Goal: Transaction & Acquisition: Register for event/course

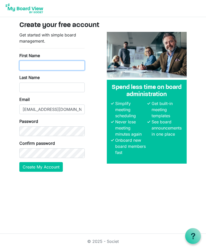
click at [24, 66] on input "First Name" at bounding box center [51, 66] width 65 height 10
click at [22, 63] on input "First Name" at bounding box center [51, 66] width 65 height 10
click at [24, 65] on input "First Name" at bounding box center [51, 66] width 65 height 10
click at [33, 67] on input "First Name" at bounding box center [51, 66] width 65 height 10
type input "Leanne"
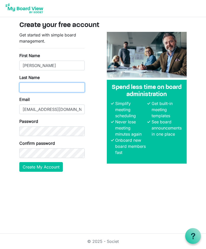
type input "Madsen"
click at [32, 167] on button "Create My Account" at bounding box center [41, 167] width 44 height 10
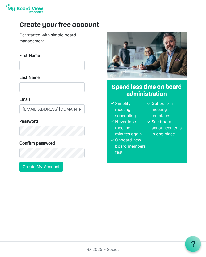
click at [193, 246] on icon at bounding box center [193, 244] width 6 height 6
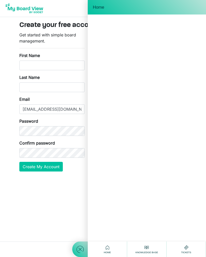
click at [0, 49] on body "Create your free account Get started with simple board management. First Name L…" at bounding box center [103, 90] width 206 height 180
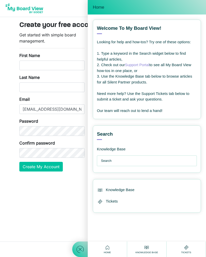
click at [128, 63] on link "Support Portal" at bounding box center [137, 65] width 24 height 4
click at [95, 9] on span "Home" at bounding box center [98, 7] width 11 height 5
click at [21, 62] on input "First Name" at bounding box center [51, 66] width 65 height 10
type input "Leanne"
type input "Madsen"
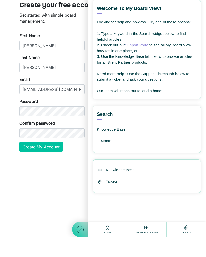
click at [15, 119] on div "Create your free account Get started with simple board management. First Name L…" at bounding box center [102, 98] width 183 height 163
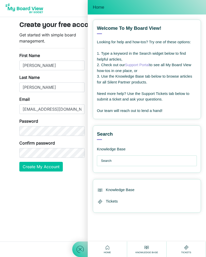
click at [36, 167] on button "Create My Account" at bounding box center [41, 167] width 44 height 10
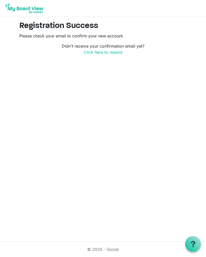
click at [97, 55] on link "Click here to resend" at bounding box center [103, 52] width 39 height 5
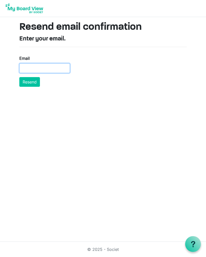
click at [25, 69] on input "Email" at bounding box center [44, 68] width 51 height 10
type input "lamadsen@sasktel.net"
click at [29, 80] on button "Resend" at bounding box center [29, 82] width 21 height 10
click at [30, 82] on button "Resend" at bounding box center [29, 82] width 21 height 10
click at [29, 84] on button "Resend" at bounding box center [29, 82] width 21 height 10
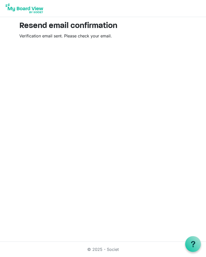
click at [19, 30] on main "Resend email confirmation Verification email sent. Please check your email." at bounding box center [103, 32] width 176 height 30
click at [33, 33] on main "Resend email confirmation Verification email sent. Please check your email." at bounding box center [103, 32] width 176 height 30
click at [17, 12] on img at bounding box center [24, 8] width 41 height 13
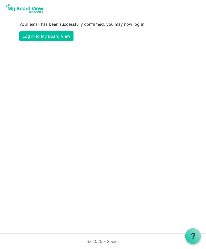
click at [37, 37] on link "Log in to My Board View" at bounding box center [46, 36] width 54 height 10
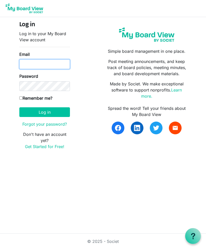
type input "[EMAIL_ADDRESS][DOMAIN_NAME]"
click at [45, 112] on button "Log in" at bounding box center [44, 112] width 51 height 10
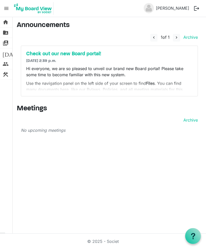
click at [49, 68] on p "Hi everyone, we are so pleased to unveil our brand new Board portal! Please tak…" at bounding box center [109, 71] width 167 height 12
click at [196, 9] on button "logout" at bounding box center [197, 8] width 11 height 11
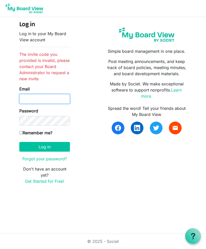
type input "[EMAIL_ADDRESS][DOMAIN_NAME]"
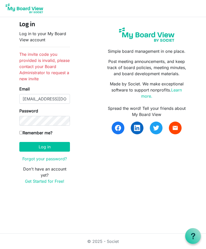
click at [25, 132] on label "Remember me?" at bounding box center [35, 133] width 33 height 6
click at [23, 132] on input "Remember me?" at bounding box center [20, 132] width 3 height 3
checkbox input "true"
click at [35, 150] on button "Log in" at bounding box center [44, 147] width 51 height 10
click at [31, 147] on button "Log in" at bounding box center [44, 147] width 51 height 10
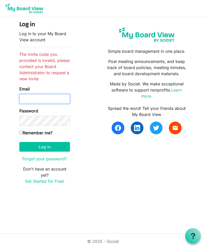
type input "[EMAIL_ADDRESS][DOMAIN_NAME]"
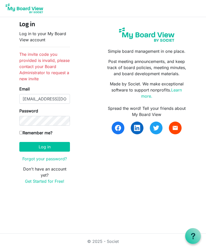
click at [23, 133] on input "Remember me?" at bounding box center [20, 132] width 3 height 3
checkbox input "true"
click at [34, 151] on button "Log in" at bounding box center [44, 147] width 51 height 10
click at [38, 142] on button "Log in" at bounding box center [44, 147] width 51 height 10
click at [25, 38] on p "Log in to your My Board View account" at bounding box center [44, 37] width 51 height 12
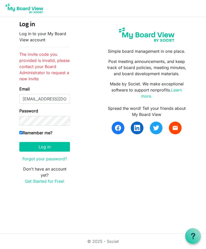
click at [41, 142] on button "Log in" at bounding box center [44, 147] width 51 height 10
click at [40, 142] on button "Log in" at bounding box center [44, 147] width 51 height 10
click at [30, 150] on button "Log in" at bounding box center [44, 147] width 51 height 10
click at [30, 147] on button "Log in" at bounding box center [44, 147] width 51 height 10
click at [42, 155] on form "Log in Log in to your My Board View account The invite code you provided is inv…" at bounding box center [44, 102] width 51 height 163
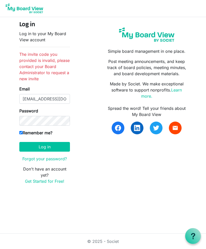
click at [41, 146] on button "Log in" at bounding box center [44, 147] width 51 height 10
click at [26, 68] on li "The invite code you provided is invalid, please contact your Board Administrato…" at bounding box center [44, 66] width 51 height 31
click at [26, 66] on li "The invite code you provided is invalid, please contact your Board Administrato…" at bounding box center [44, 66] width 51 height 31
click at [35, 180] on link "Get Started for Free!" at bounding box center [44, 181] width 39 height 5
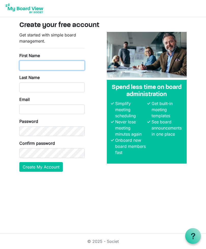
click at [26, 65] on input "First Name" at bounding box center [51, 66] width 65 height 10
type input "[PERSON_NAME]"
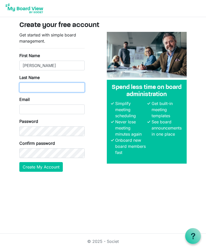
type input "[PERSON_NAME]"
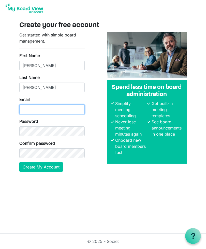
type input "[EMAIL_ADDRESS][DOMAIN_NAME]"
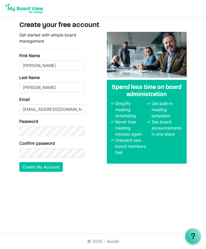
click at [30, 171] on button "Create My Account" at bounding box center [41, 167] width 44 height 10
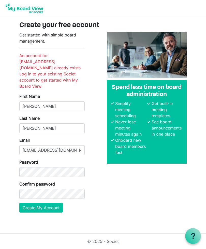
click at [33, 204] on button "Create My Account" at bounding box center [41, 208] width 44 height 10
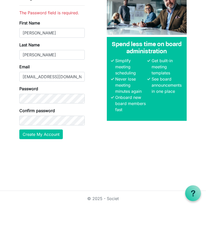
click at [29, 172] on button "Create My Account" at bounding box center [41, 177] width 44 height 10
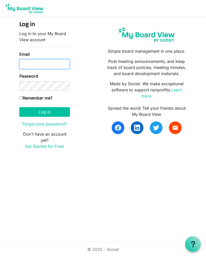
type input "[EMAIL_ADDRESS][DOMAIN_NAME]"
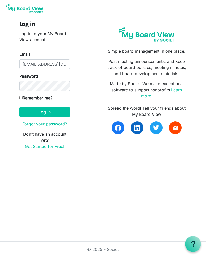
click at [23, 97] on input "Remember me?" at bounding box center [20, 97] width 3 height 3
checkbox input "true"
click at [34, 115] on button "Log in" at bounding box center [44, 112] width 51 height 10
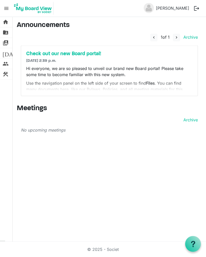
scroll to position [8, 0]
click at [43, 65] on p "Hi everyone, we are so pleased to unveil our brand new Board portal! Please tak…" at bounding box center [109, 71] width 167 height 12
click at [0, 30] on link "folder_shared Files" at bounding box center [6, 33] width 12 height 10
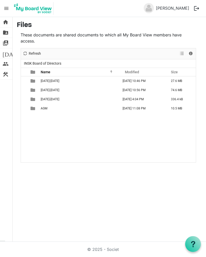
click at [40, 84] on td "[DATE]-[DATE]" at bounding box center [79, 80] width 80 height 9
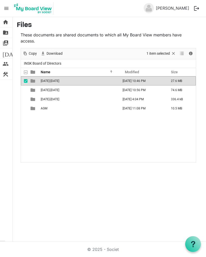
click at [74, 84] on td "2023-2024" at bounding box center [79, 80] width 80 height 9
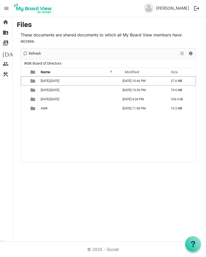
click at [30, 54] on span "Refresh" at bounding box center [34, 53] width 13 height 6
click at [27, 111] on div "checkbox" at bounding box center [27, 108] width 6 height 5
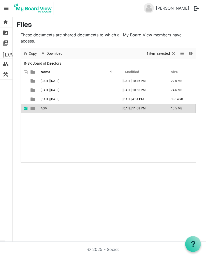
click at [50, 52] on span "Download" at bounding box center [54, 53] width 17 height 6
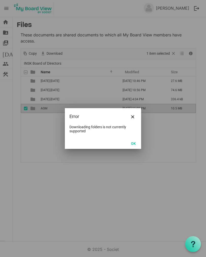
click at [131, 151] on div at bounding box center [103, 128] width 206 height 257
click at [133, 115] on span "Close" at bounding box center [132, 116] width 3 height 3
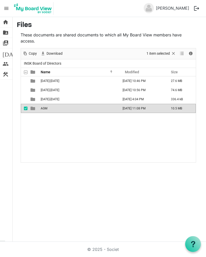
click at [52, 55] on span "Download" at bounding box center [54, 53] width 17 height 6
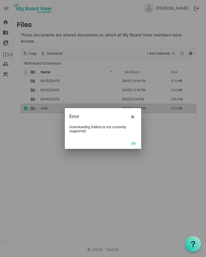
click at [132, 119] on button "Close" at bounding box center [133, 117] width 8 height 8
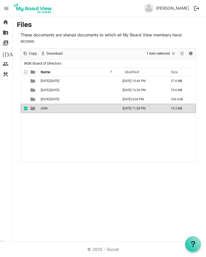
click at [29, 108] on div "checkbox" at bounding box center [27, 108] width 6 height 5
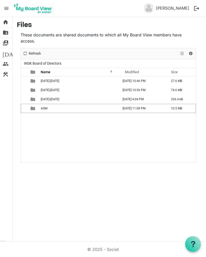
click at [4, 35] on span "folder_shared" at bounding box center [6, 33] width 6 height 10
click at [2, 42] on link "switch_account Manage Boards" at bounding box center [6, 43] width 12 height 10
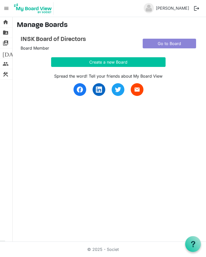
click at [155, 45] on link "Go to Board" at bounding box center [169, 44] width 53 height 10
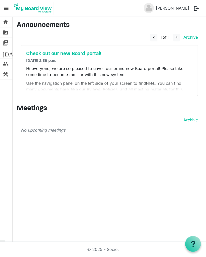
scroll to position [8, 0]
click at [50, 70] on div "Hi everyone, we are so pleased to unveil our brand new Board portal! Please tak…" at bounding box center [109, 77] width 167 height 25
click at [54, 68] on p "Hi everyone, we are so pleased to unveil our brand new Board portal! Please tak…" at bounding box center [109, 71] width 167 height 12
click at [4, 66] on span "people" at bounding box center [6, 64] width 6 height 10
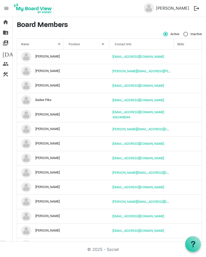
click at [4, 115] on div "home Home folder_shared Files switch_account Manage Boards [DATE] Calendar peop…" at bounding box center [6, 129] width 13 height 225
click at [0, 74] on link "construction Templates" at bounding box center [6, 74] width 12 height 10
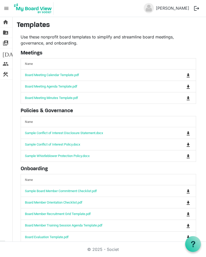
click at [3, 22] on span "home" at bounding box center [6, 22] width 6 height 10
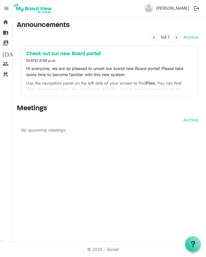
click at [42, 55] on h5 "Check out our new Board portal!" at bounding box center [109, 54] width 167 height 6
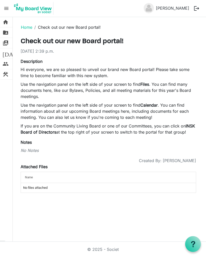
click at [5, 11] on span "menu" at bounding box center [7, 9] width 10 height 10
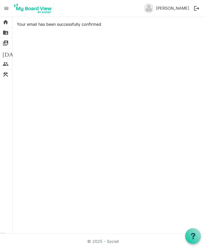
click at [7, 20] on span "home" at bounding box center [6, 22] width 6 height 10
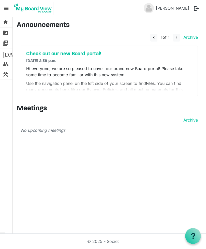
click at [38, 56] on h5 "Check out our new Board portal!" at bounding box center [109, 54] width 167 height 6
